Goal: Task Accomplishment & Management: Manage account settings

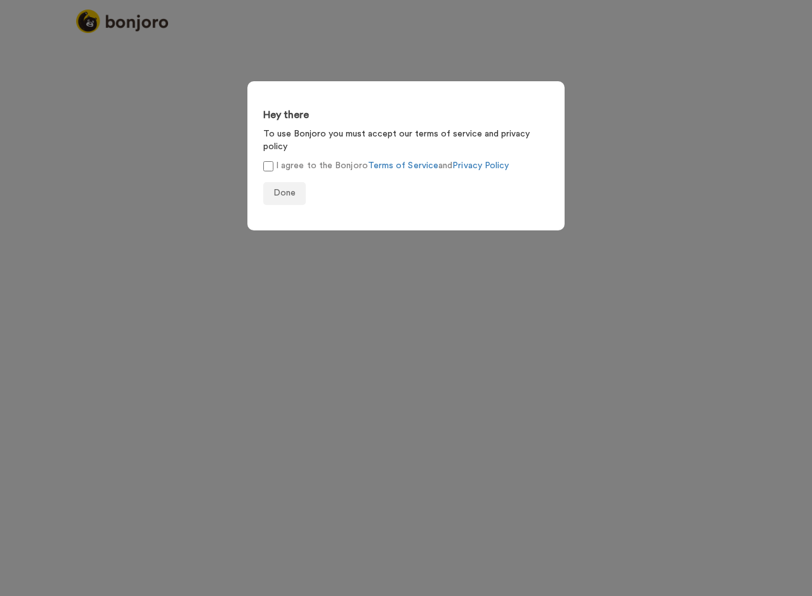
click at [277, 159] on label "I agree to the Bonjoro Terms of Service and Privacy Policy" at bounding box center [386, 165] width 246 height 13
click at [286, 190] on button "Done" at bounding box center [284, 193] width 43 height 23
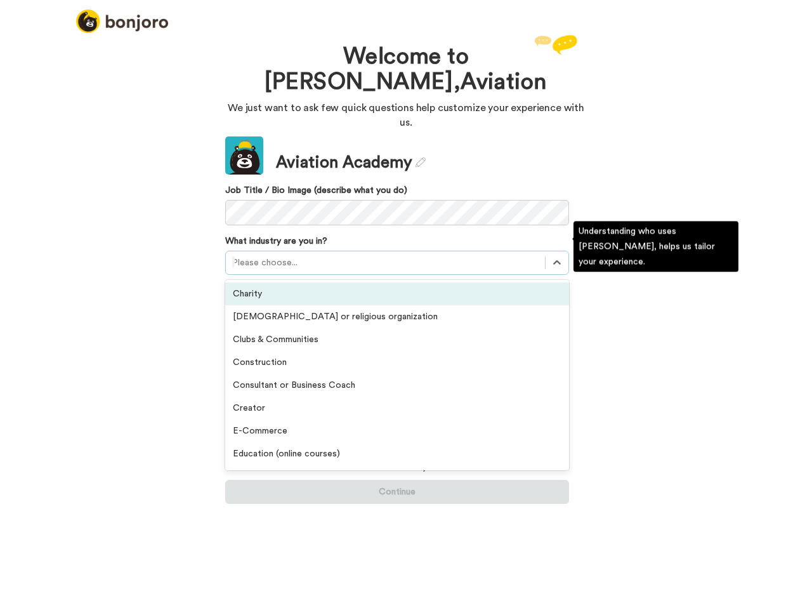
click at [374, 255] on div at bounding box center [385, 262] width 307 height 15
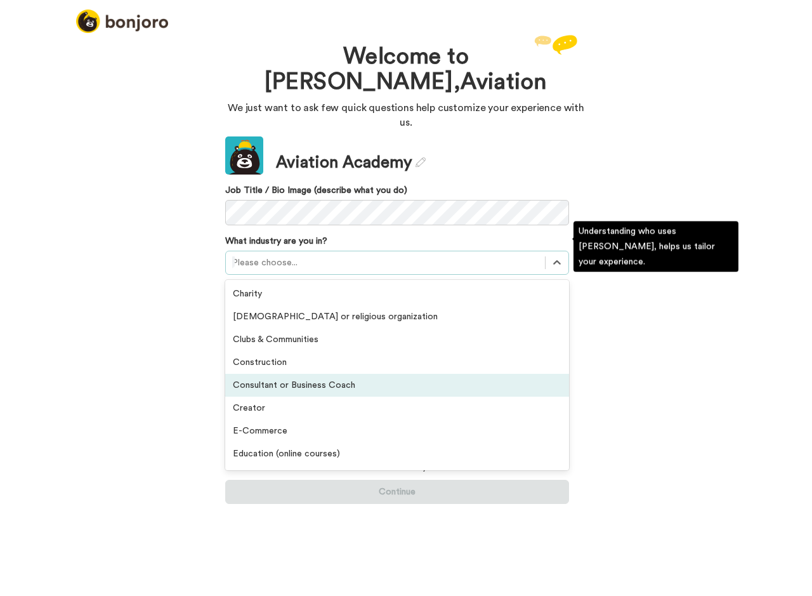
click at [287, 374] on div "Consultant or Business Coach" at bounding box center [397, 385] width 344 height 23
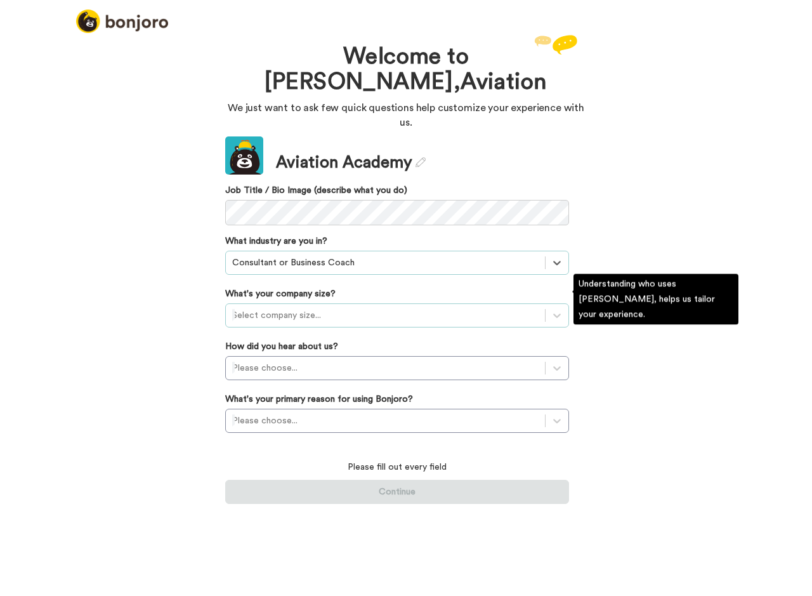
click at [301, 311] on div "Select company size..." at bounding box center [397, 315] width 344 height 24
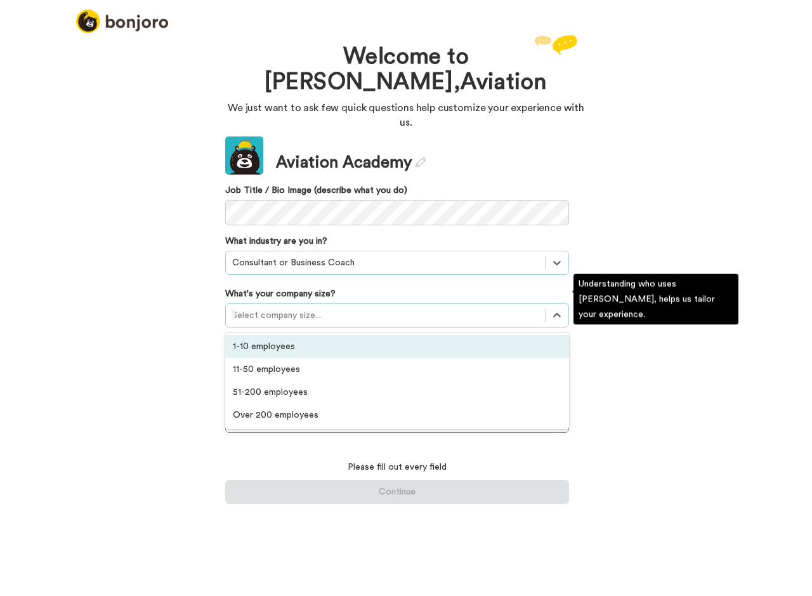
click at [277, 335] on div "1-10 employees" at bounding box center [397, 346] width 344 height 23
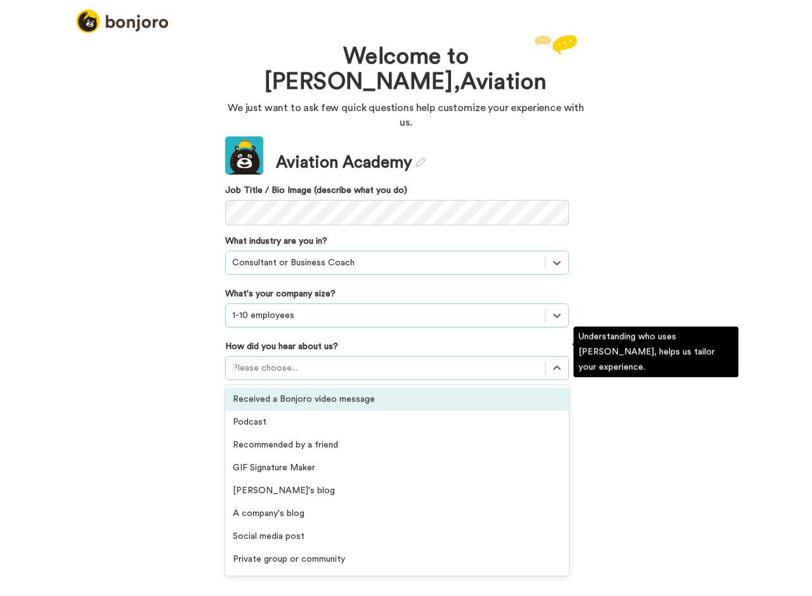
click at [287, 362] on div "Please choose..." at bounding box center [385, 368] width 307 height 13
click at [289, 388] on div "Received a Bonjoro video message" at bounding box center [397, 399] width 344 height 23
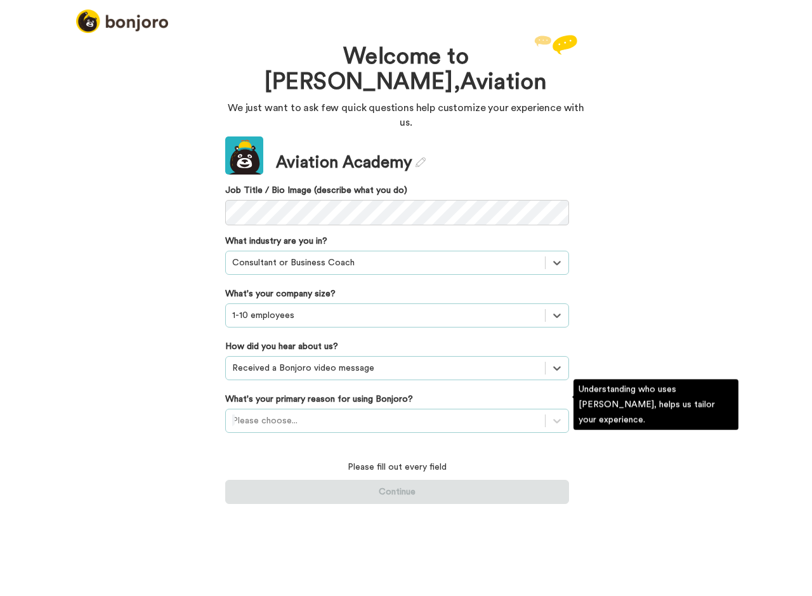
click at [272, 414] on div "Please choose..." at bounding box center [385, 420] width 307 height 13
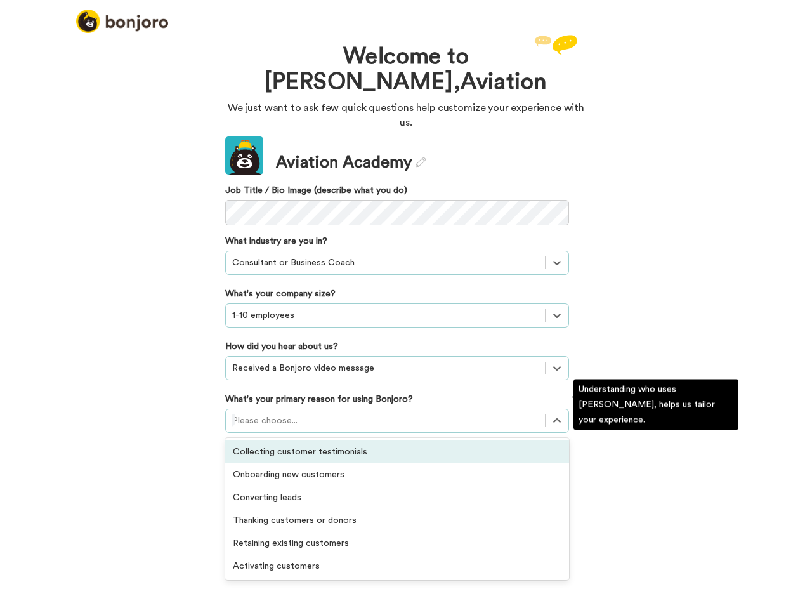
click at [273, 440] on div "Collecting customer testimonials" at bounding box center [397, 451] width 344 height 23
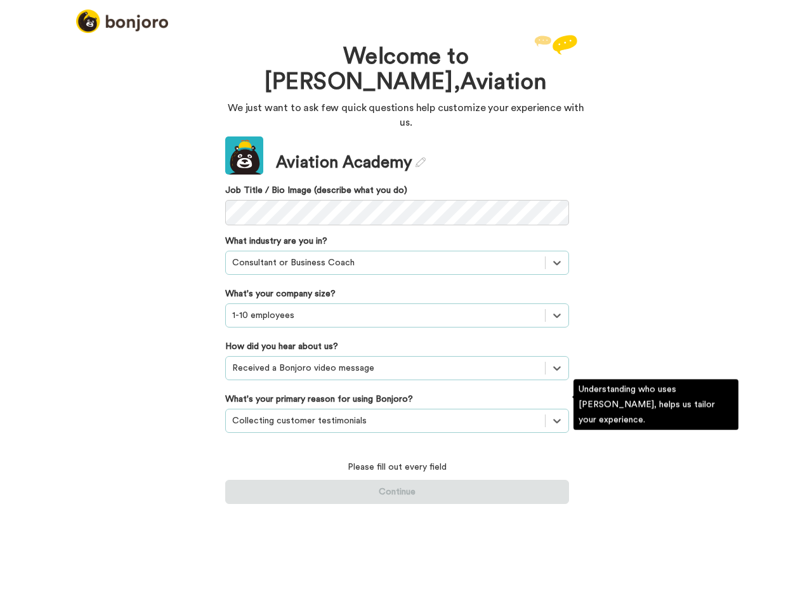
click at [279, 213] on div "Update Aviation Academy Job Title / Bio Image (describe what you do) What indus…" at bounding box center [397, 319] width 344 height 367
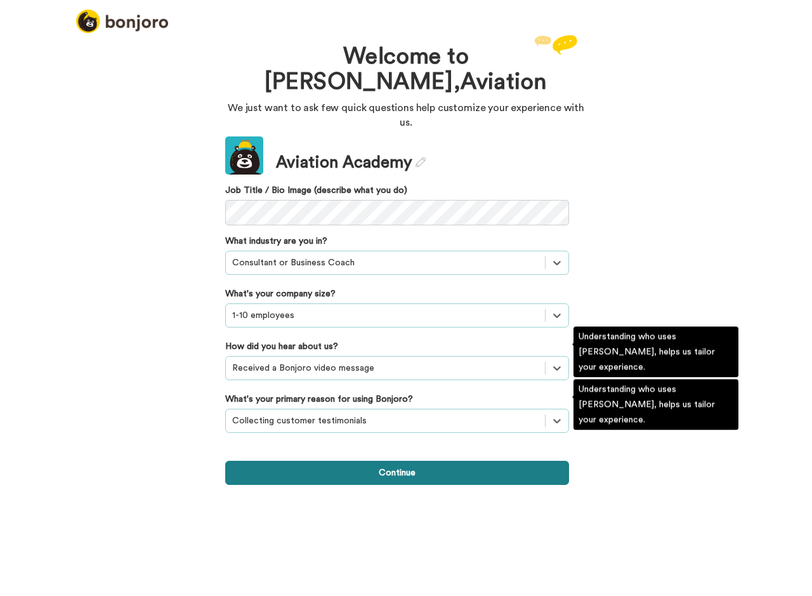
click at [396, 461] on button "Continue" at bounding box center [397, 473] width 344 height 24
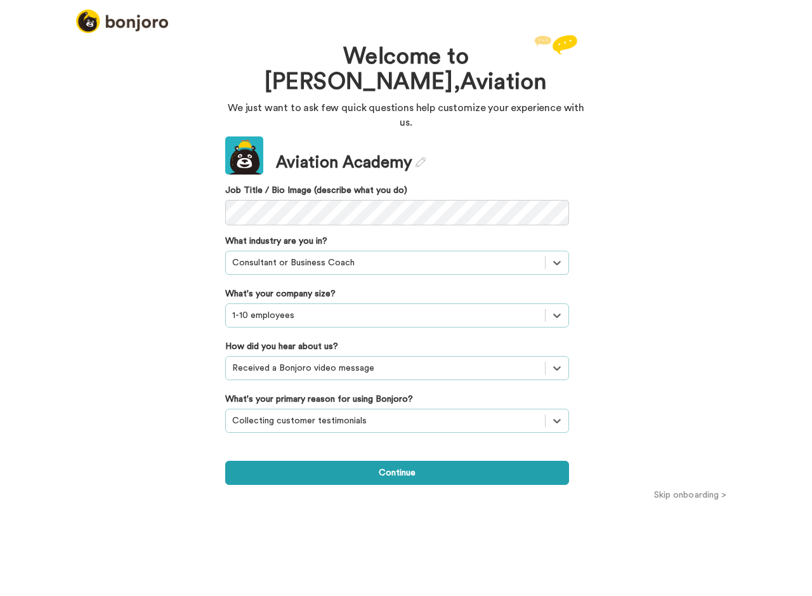
click at [397, 449] on div "Welcome to Bonjoro, Aviation We just want to ask few quick questions help custo…" at bounding box center [406, 314] width 812 height 564
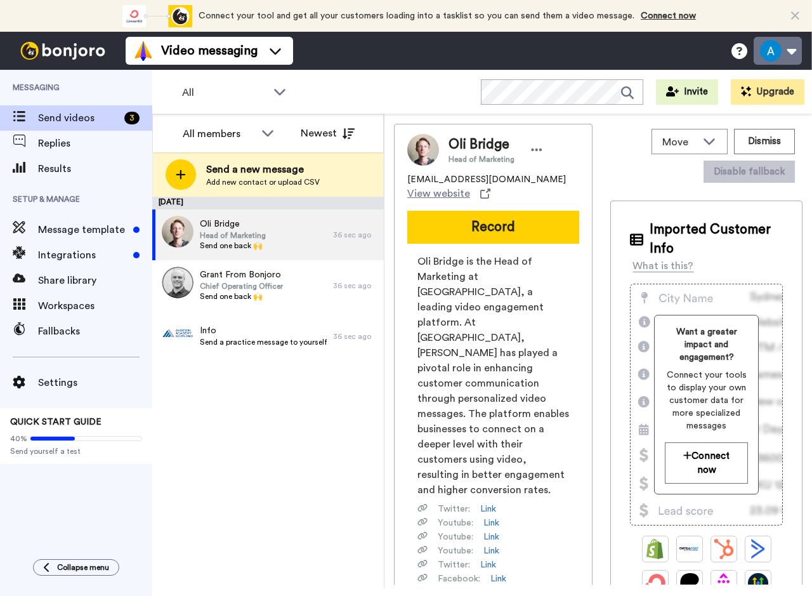
click at [789, 50] on button at bounding box center [778, 51] width 48 height 28
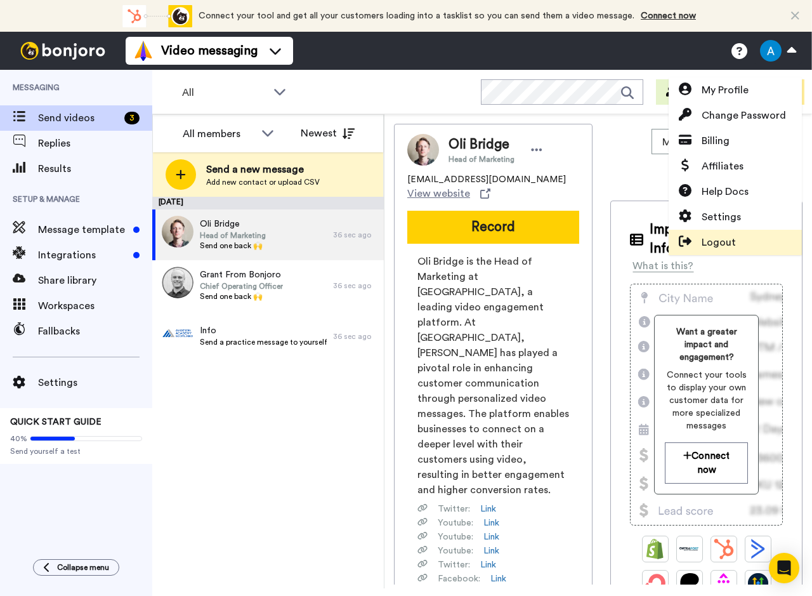
click at [727, 242] on span "Logout" at bounding box center [719, 242] width 34 height 15
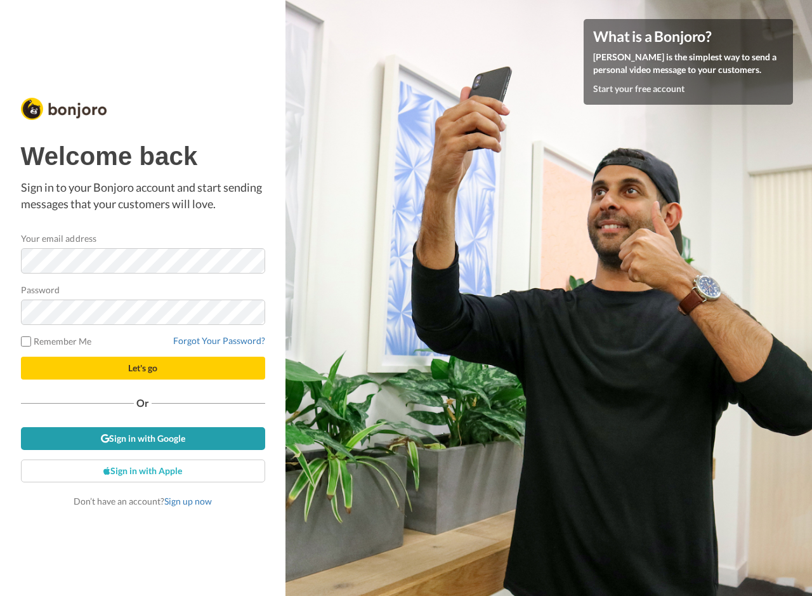
click at [156, 430] on link "Sign in with Google" at bounding box center [143, 438] width 244 height 23
